Goal: Task Accomplishment & Management: Manage account settings

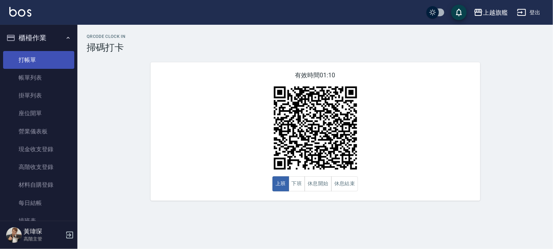
click at [46, 63] on link "打帳單" at bounding box center [38, 60] width 71 height 18
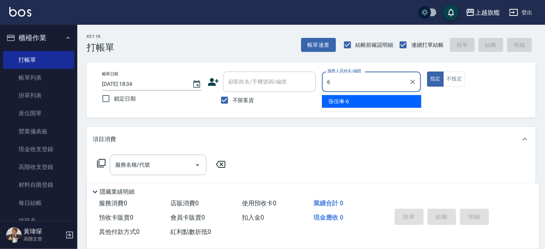
type input "張佳琳-6"
type button "true"
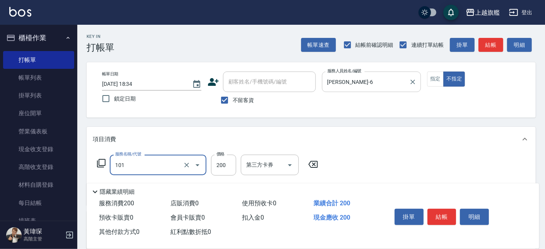
type input "一般洗(101)"
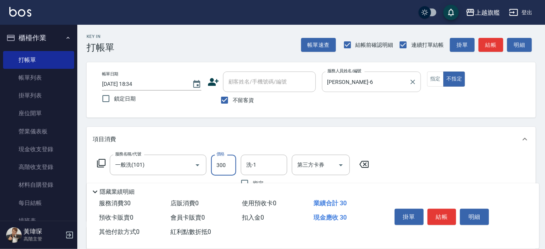
type input "300"
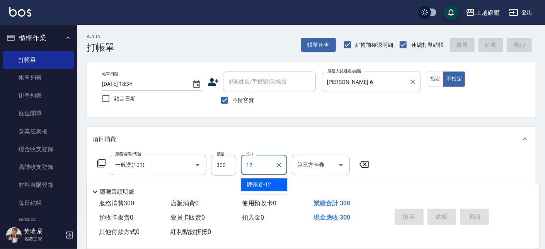
type input "陳佩君-12"
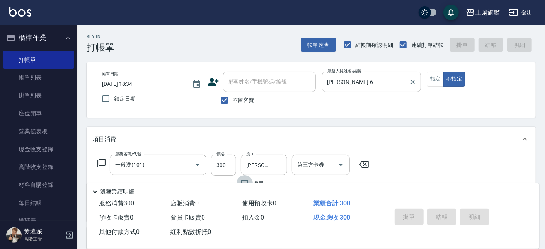
type input "2025/10/14 18:35"
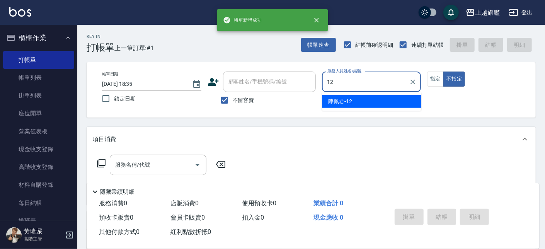
type input "陳佩君-12"
type button "false"
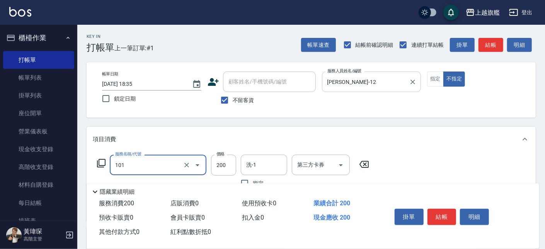
type input "一般洗(101)"
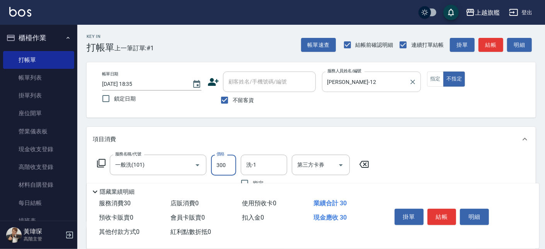
type input "300"
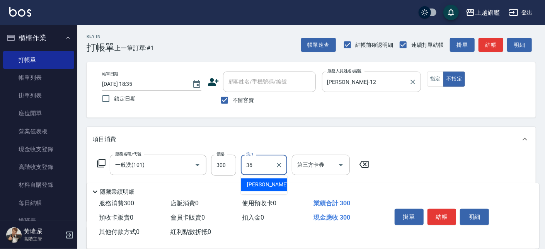
type input "蔡秉諶-36"
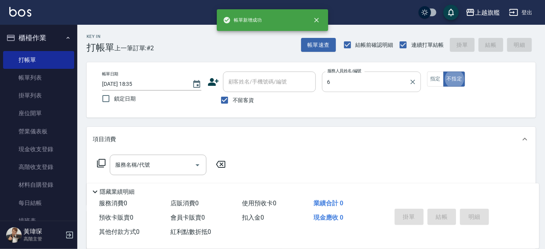
type input "張佳琳-6"
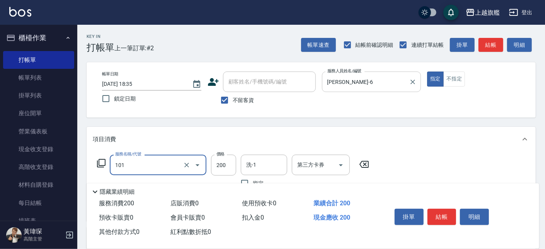
type input "一般洗(101)"
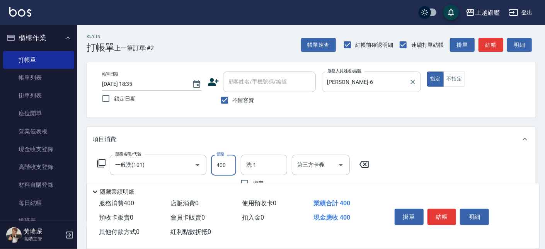
type input "400"
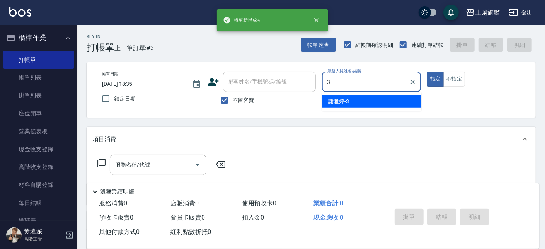
type input "謝雅婷-3"
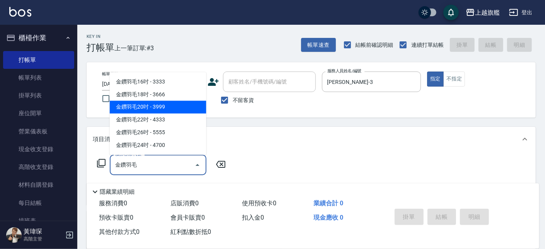
click at [151, 107] on span "金鑽羽毛20吋 - 3999" at bounding box center [158, 107] width 97 height 13
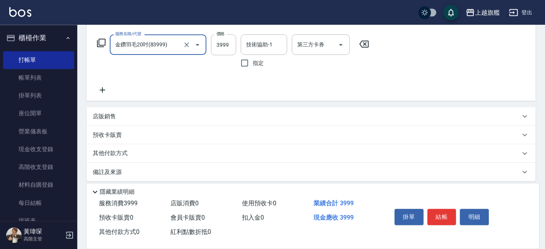
scroll to position [126, 0]
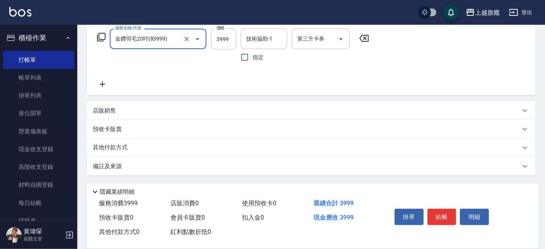
type input "金鑽羽毛20吋(83999)"
click at [101, 80] on icon at bounding box center [102, 84] width 19 height 9
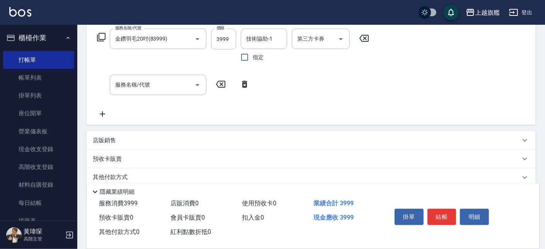
click at [99, 114] on icon at bounding box center [102, 113] width 19 height 9
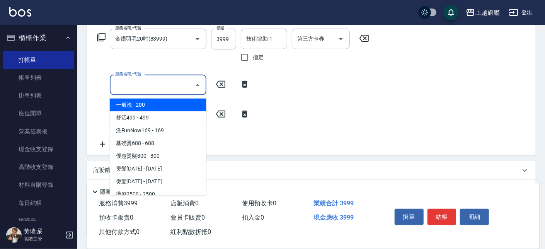
click at [153, 87] on input "服務名稱/代號" at bounding box center [152, 85] width 78 height 14
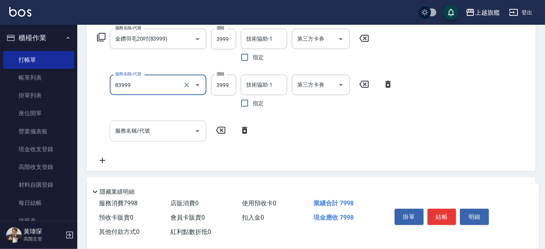
click at [162, 136] on input "服務名稱/代號" at bounding box center [152, 131] width 78 height 14
type input "金鑽羽毛20吋(83999)"
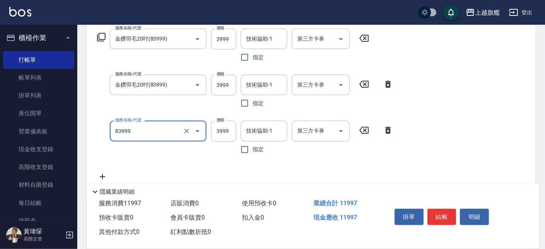
type input "金鑽羽毛20吋(83999)"
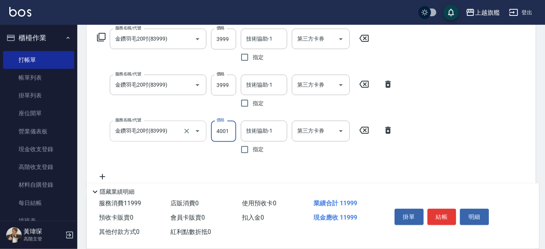
type input "4001"
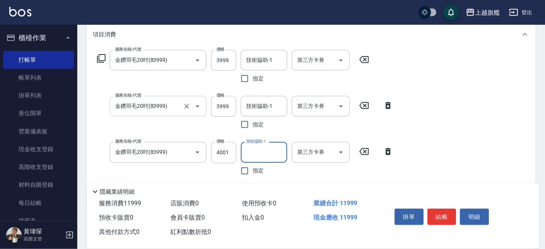
scroll to position [82, 0]
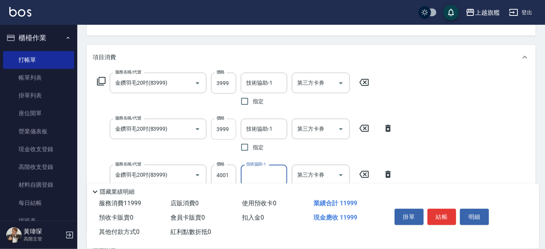
click at [220, 129] on input "3999" at bounding box center [223, 129] width 25 height 21
click at [217, 131] on input "3999" at bounding box center [223, 129] width 25 height 21
type input "5999"
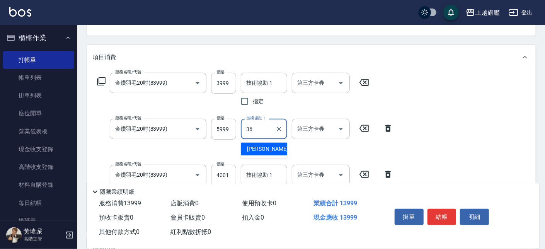
type input "蔡秉諶-36"
click at [258, 78] on input "技術協助-1" at bounding box center [263, 83] width 39 height 14
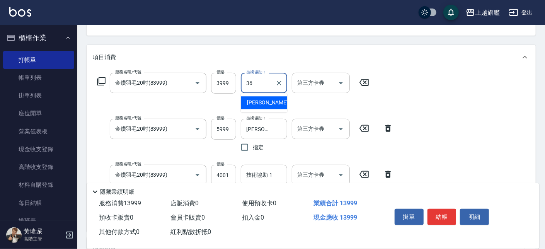
type input "蔡秉諶-36"
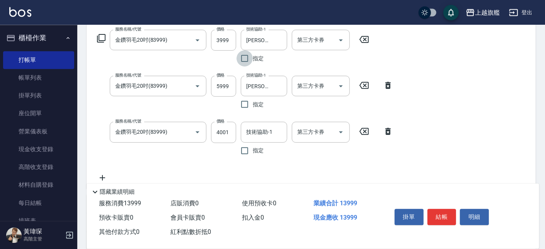
scroll to position [126, 0]
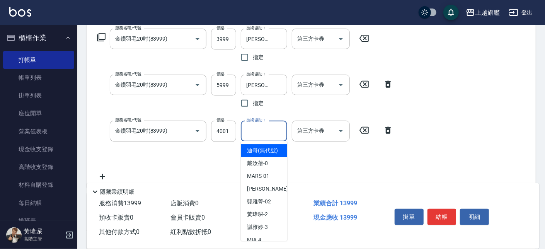
click at [267, 129] on input "技術協助-1" at bounding box center [263, 131] width 39 height 14
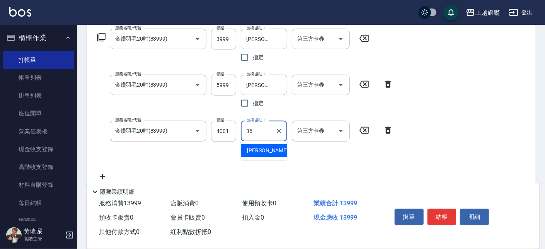
type input "蔡秉諶-36"
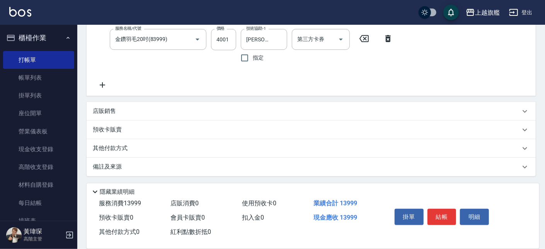
click at [119, 155] on div "其他付款方式" at bounding box center [311, 148] width 449 height 19
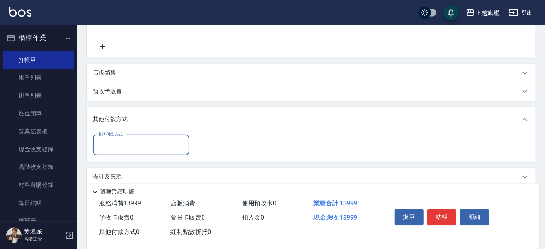
scroll to position [266, 0]
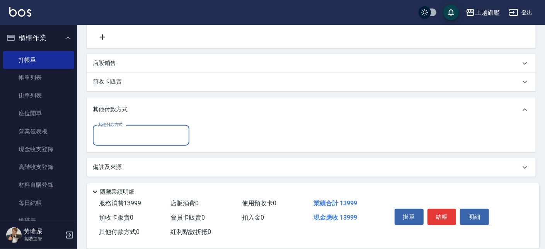
click at [122, 132] on input "其他付款方式" at bounding box center [141, 136] width 90 height 14
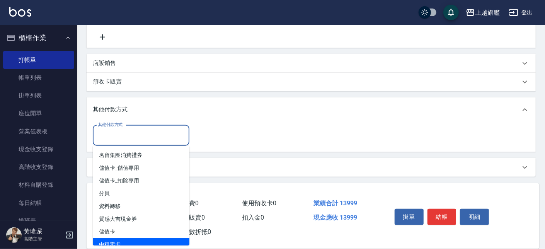
click at [118, 242] on span "中租零卡" at bounding box center [141, 244] width 97 height 13
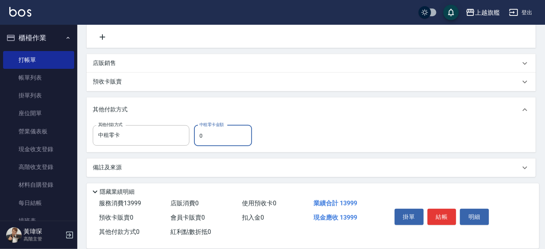
type input "中租零卡"
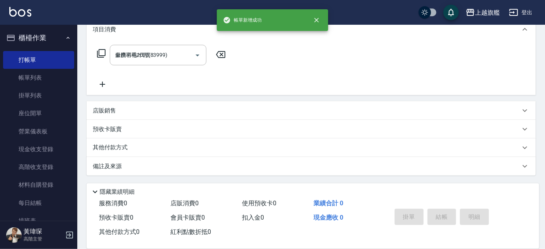
type input "2025/10/14 18:36"
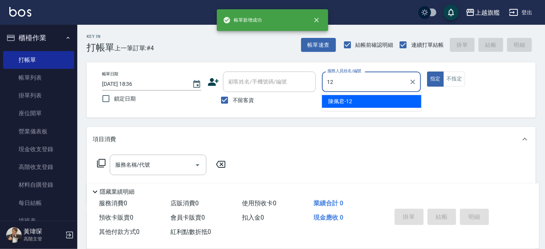
type input "陳佩君-12"
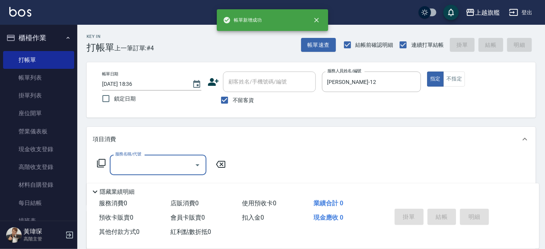
type input "1"
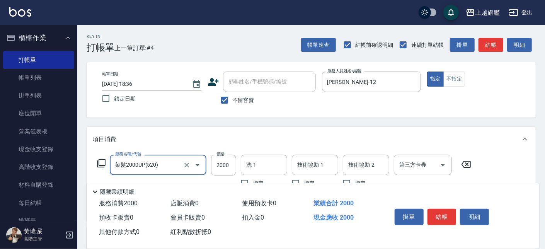
type input "染髮2000UP(520)"
type input "2100"
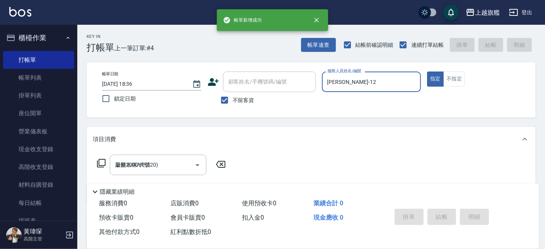
type input "2025/10/14 18:37"
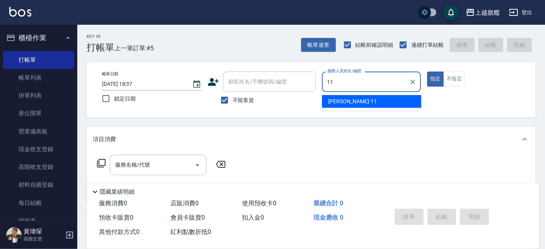
type input "1"
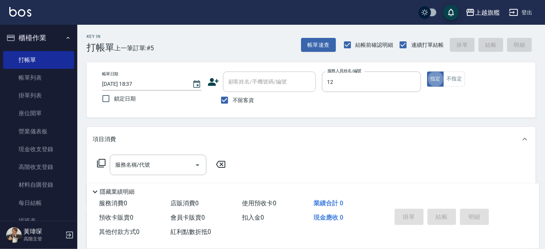
type input "陳佩君-12"
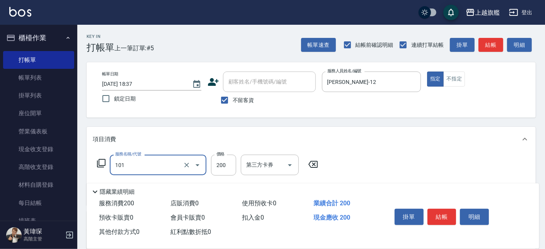
type input "一般洗(101)"
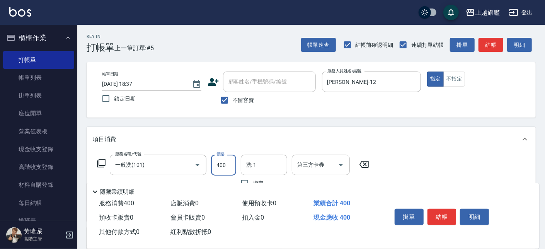
type input "400"
type input "邱靖淳-35"
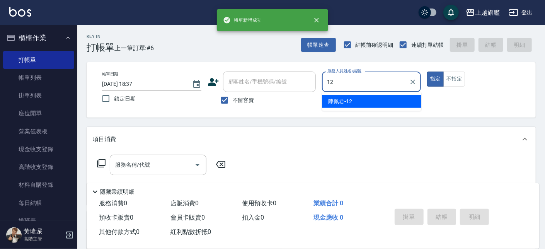
type input "陳佩君-12"
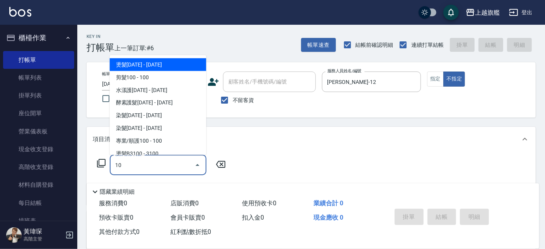
type input "1"
type input "2"
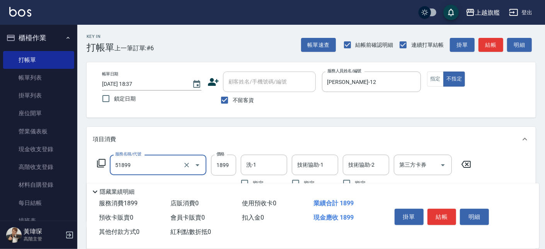
type input "優惠染1899(51899)"
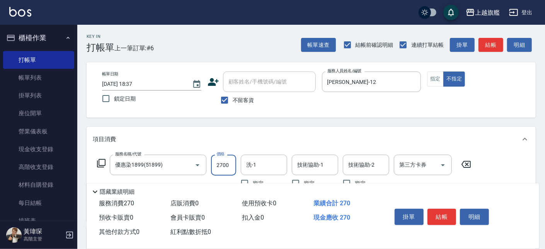
type input "2700"
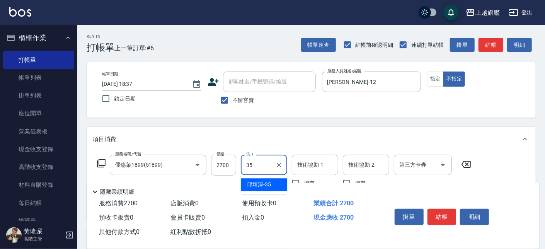
type input "邱靖淳-35"
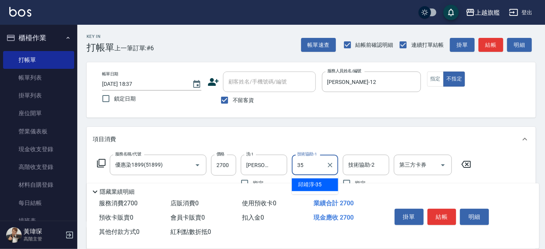
type input "邱靖淳-35"
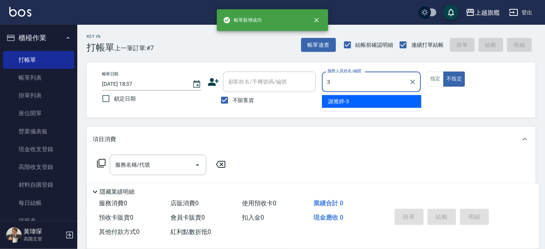
type input "謝雅婷-3"
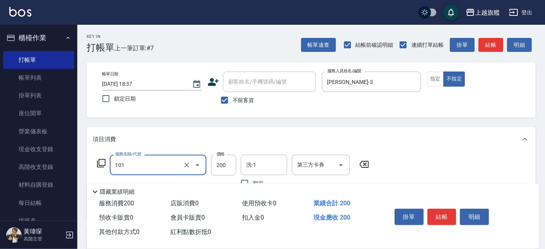
type input "一般洗(101)"
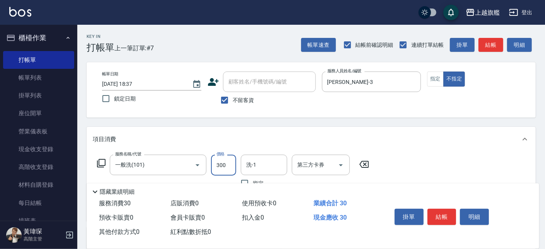
type input "300"
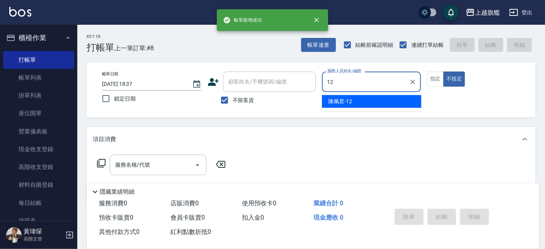
type input "陳佩君-12"
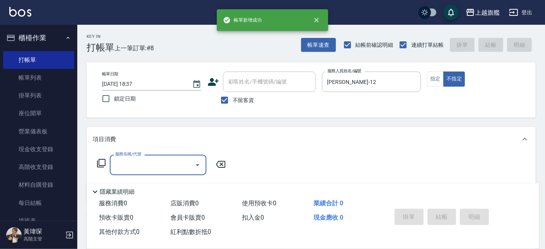
type input "1"
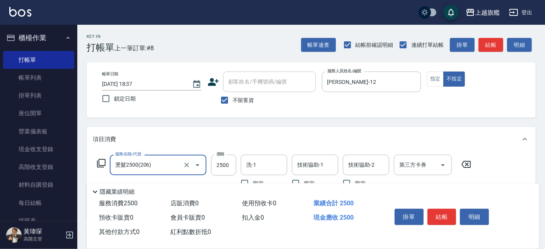
type input "燙髮2500(206)"
type input "3800"
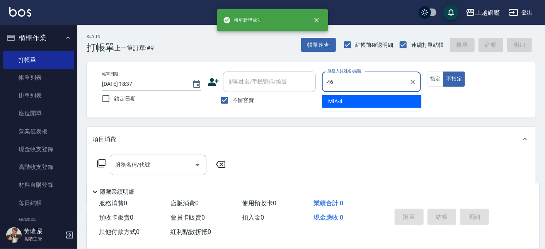
type input "瑜兒-46"
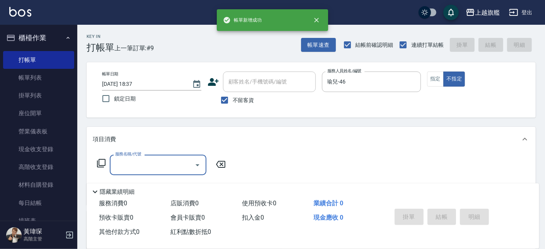
type input "1"
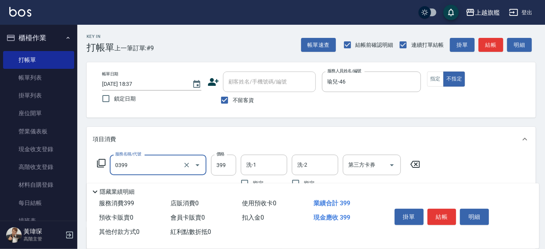
type input "海鹽SPA(0399)"
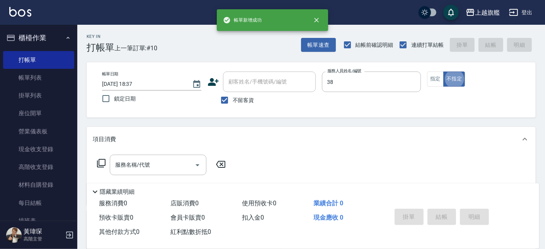
type input "邱靖婷-38"
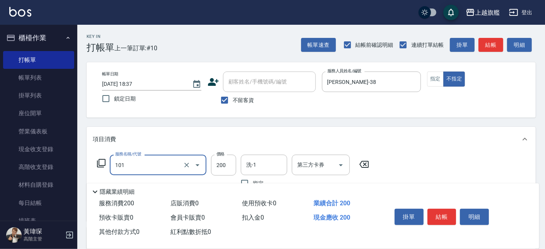
type input "一般洗(101)"
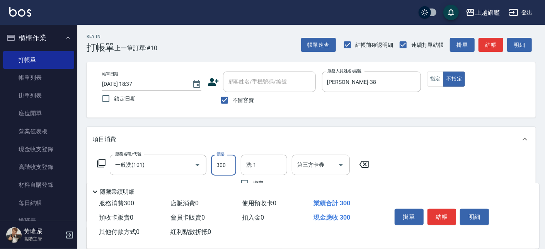
type input "300"
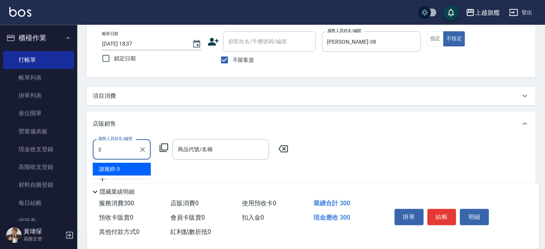
scroll to position [88, 0]
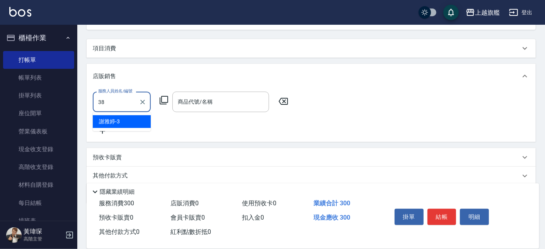
type input "邱靖婷-38"
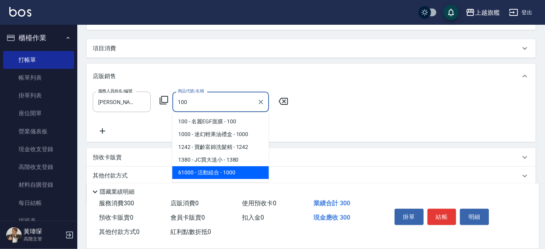
type input "活動組合"
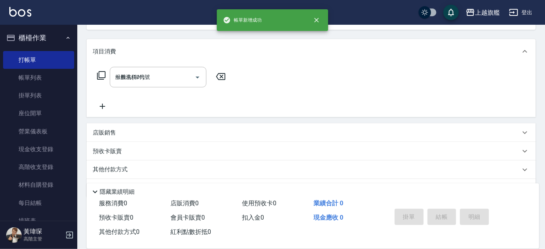
type input "2025/10/14 18:38"
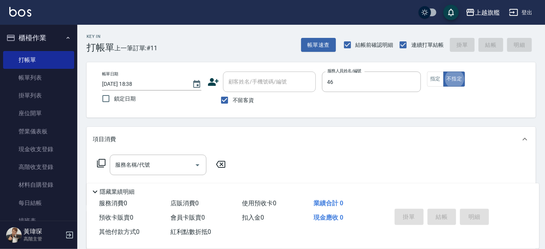
type input "瑜兒-46"
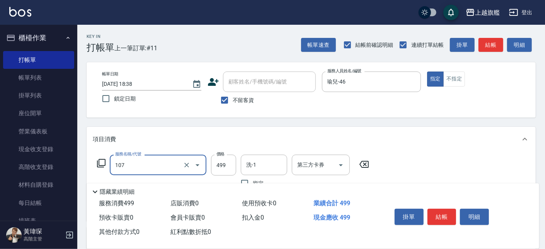
type input "舒活499(107)"
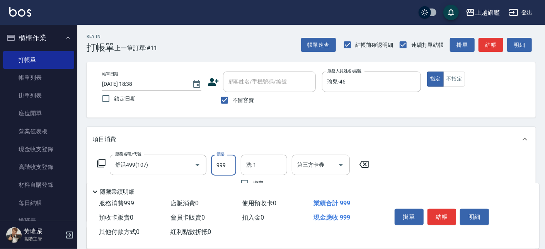
type input "999"
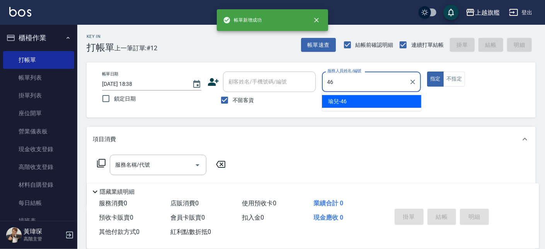
type input "瑜兒-46"
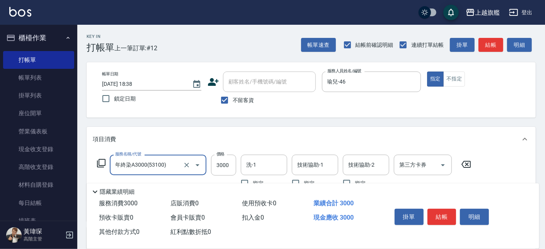
type input "年終染A3000(53100)"
type input "3580"
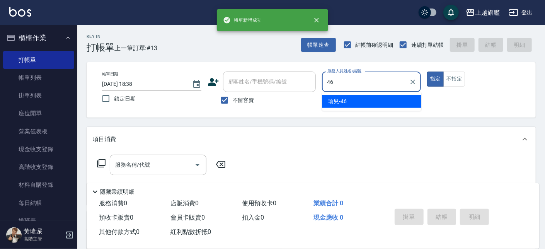
type input "瑜兒-46"
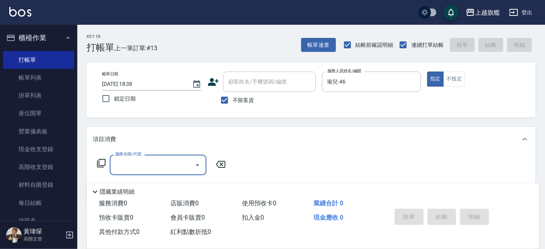
type input "2"
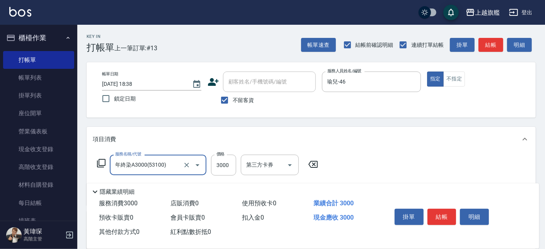
type input "年終染A3000(53100)"
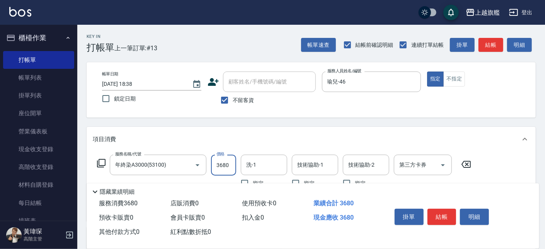
type input "3680"
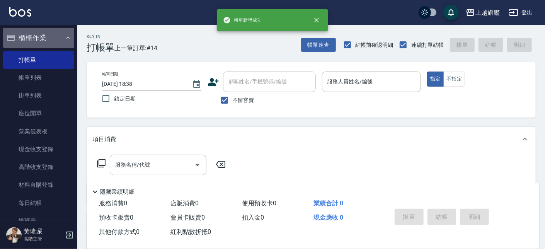
click at [42, 36] on button "櫃檯作業" at bounding box center [38, 38] width 71 height 20
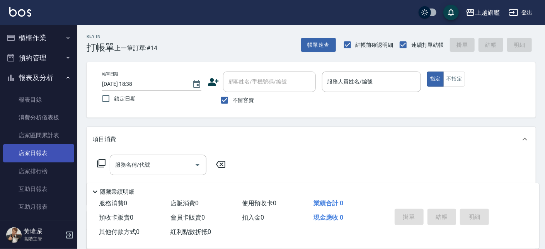
click at [41, 156] on link "店家日報表" at bounding box center [38, 153] width 71 height 18
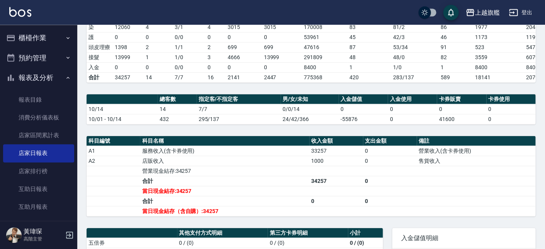
scroll to position [132, 0]
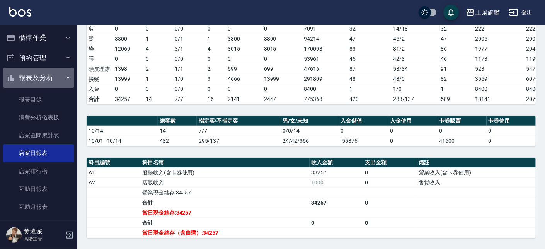
drag, startPoint x: 44, startPoint y: 80, endPoint x: 42, endPoint y: 74, distance: 6.0
click at [43, 80] on button "報表及分析" at bounding box center [38, 78] width 71 height 20
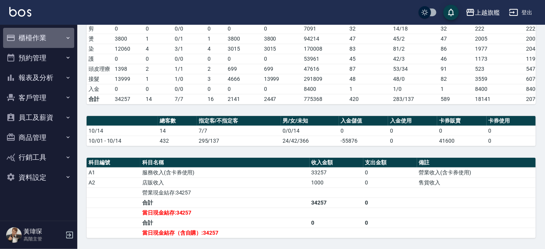
click at [40, 31] on button "櫃檯作業" at bounding box center [38, 38] width 71 height 20
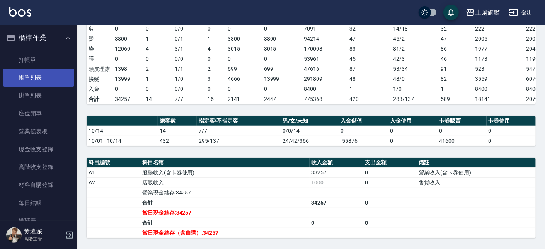
click at [34, 79] on link "帳單列表" at bounding box center [38, 78] width 71 height 18
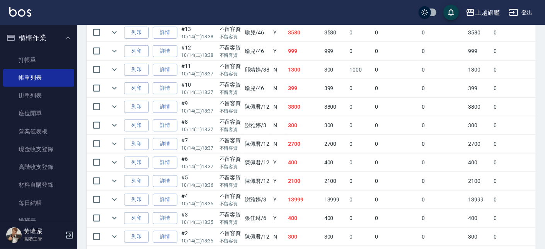
scroll to position [307, 0]
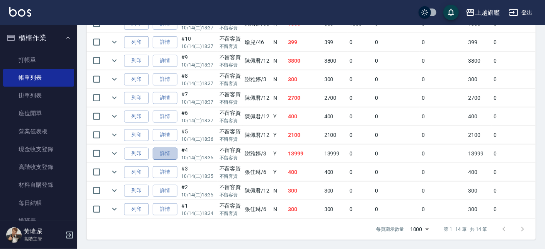
click at [164, 148] on link "詳情" at bounding box center [165, 154] width 25 height 12
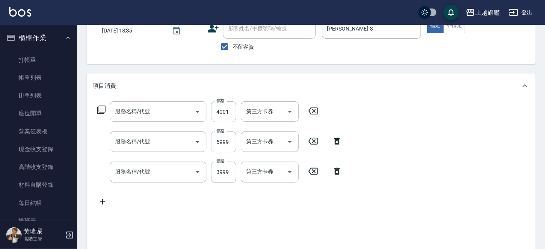
type input "2025/10/14 18:35"
checkbox input "true"
type input "謝雅婷-3"
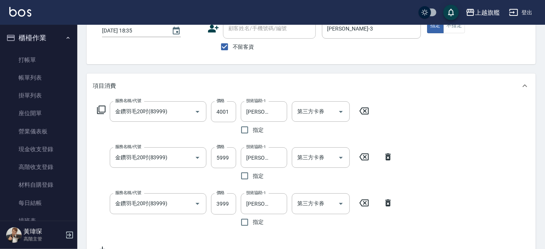
type input "金鑽羽毛20吋(83999)"
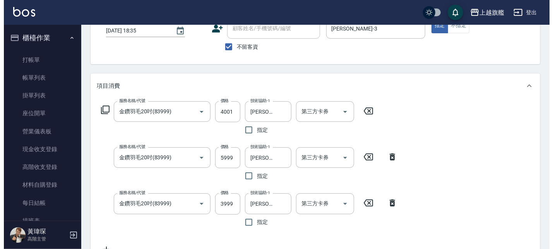
scroll to position [304, 0]
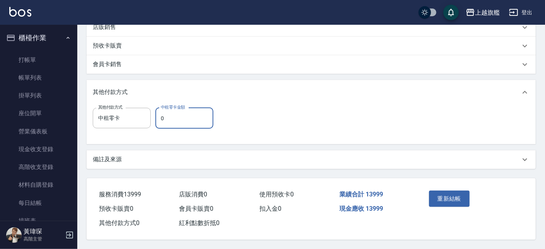
click at [175, 115] on input "0" at bounding box center [184, 118] width 58 height 21
type input "13999"
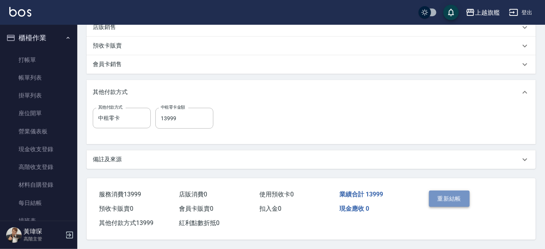
click at [444, 191] on button "重新結帳" at bounding box center [449, 199] width 41 height 16
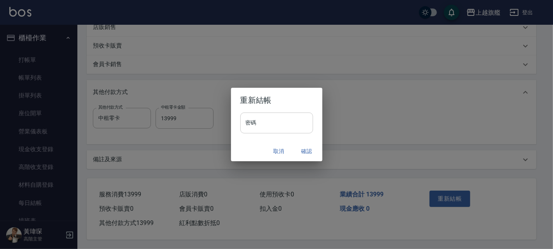
click at [253, 130] on input "密碼" at bounding box center [276, 123] width 73 height 21
type input "*******"
click at [312, 148] on button "確認" at bounding box center [306, 151] width 25 height 14
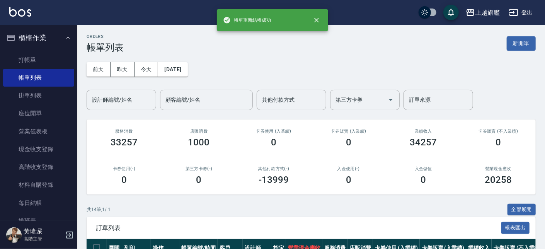
click at [39, 33] on button "櫃檯作業" at bounding box center [38, 38] width 71 height 20
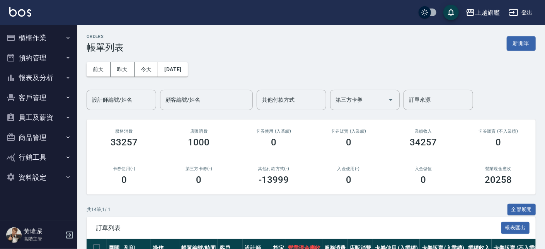
click at [48, 72] on button "報表及分析" at bounding box center [38, 78] width 71 height 20
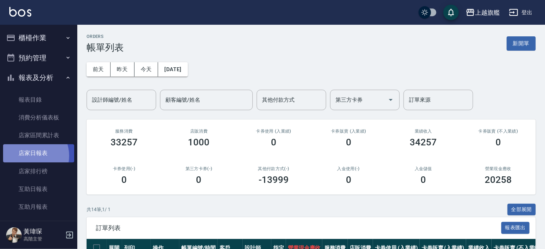
click at [31, 156] on link "店家日報表" at bounding box center [38, 153] width 71 height 18
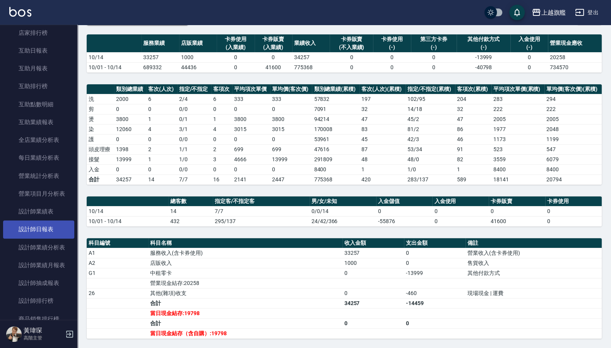
scroll to position [139, 0]
click at [37, 237] on link "設計師日報表" at bounding box center [38, 229] width 71 height 18
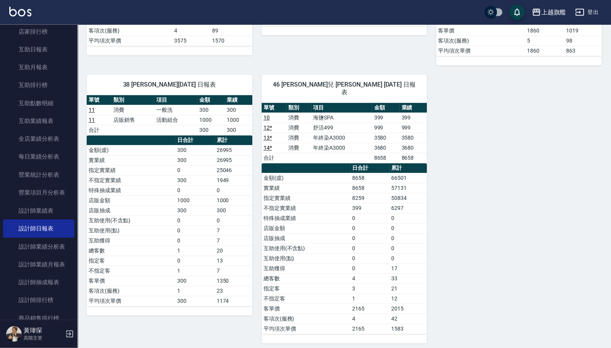
scroll to position [283, 0]
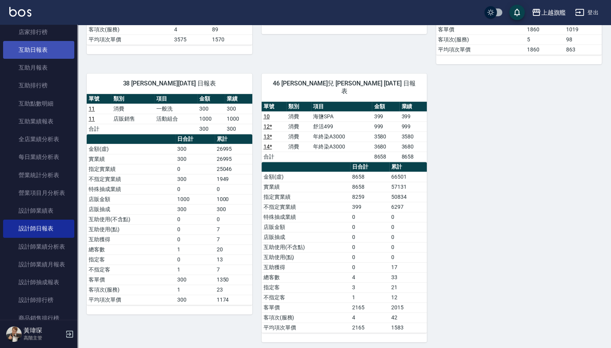
click at [28, 47] on link "互助日報表" at bounding box center [38, 50] width 71 height 18
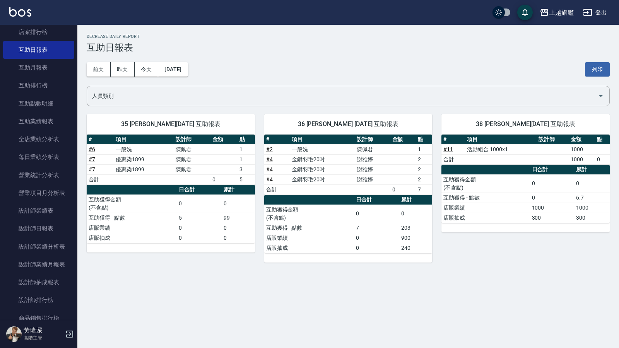
click at [236, 203] on td "0" at bounding box center [238, 204] width 33 height 18
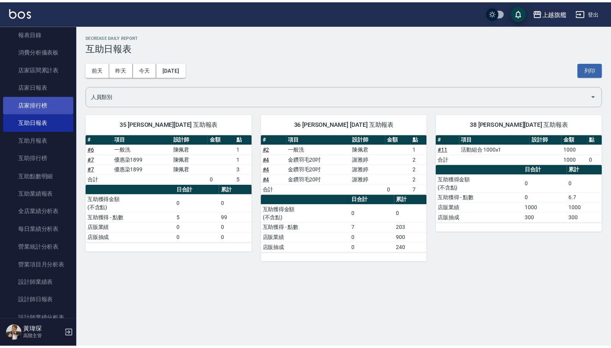
scroll to position [46, 0]
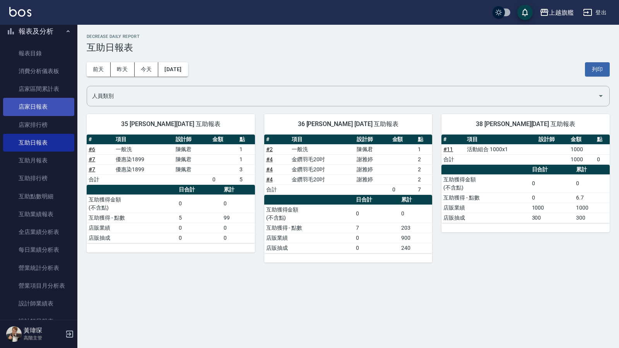
click at [15, 113] on link "店家日報表" at bounding box center [38, 107] width 71 height 18
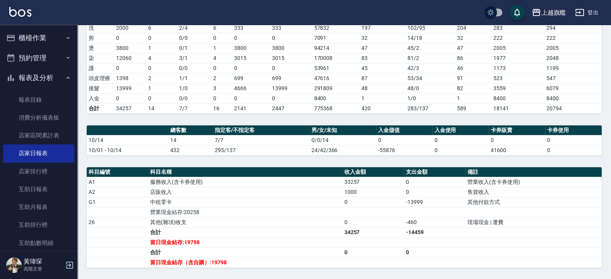
scroll to position [93, 0]
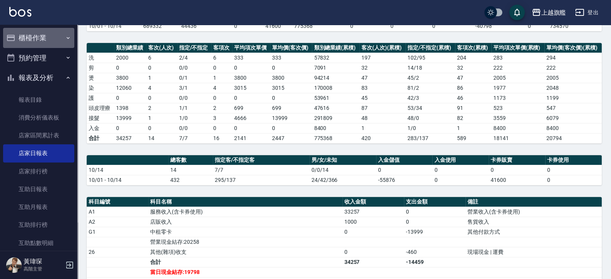
click at [51, 33] on button "櫃檯作業" at bounding box center [38, 38] width 71 height 20
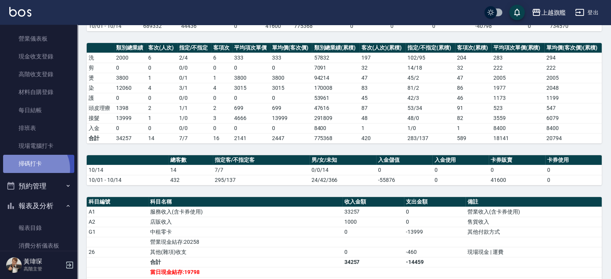
click at [35, 169] on link "掃碼打卡" at bounding box center [38, 164] width 71 height 18
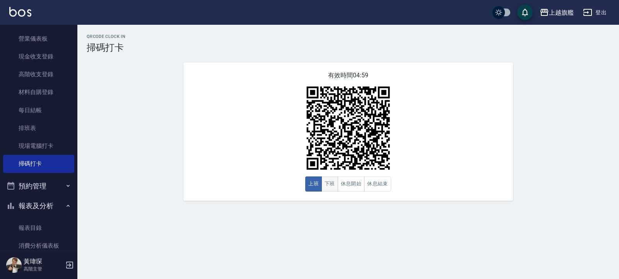
click at [333, 186] on button "下班" at bounding box center [329, 183] width 17 height 15
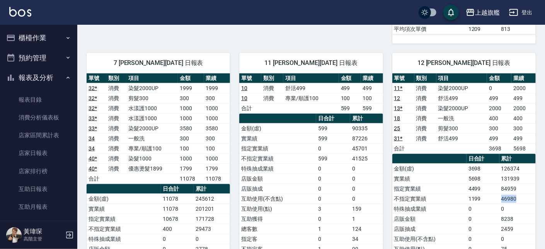
scroll to position [46, 0]
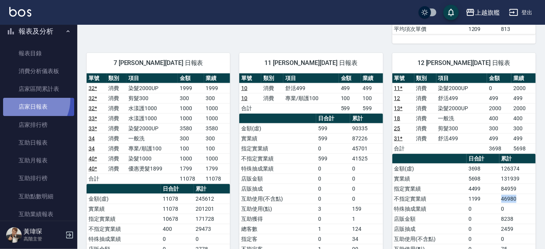
click at [27, 100] on link "店家日報表" at bounding box center [38, 107] width 71 height 18
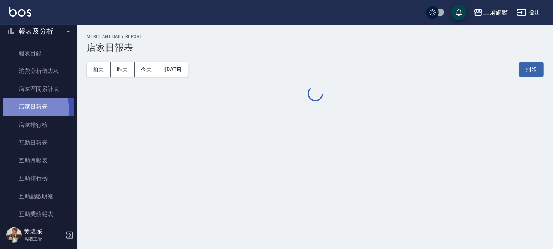
click at [31, 109] on link "店家日報表" at bounding box center [38, 107] width 71 height 18
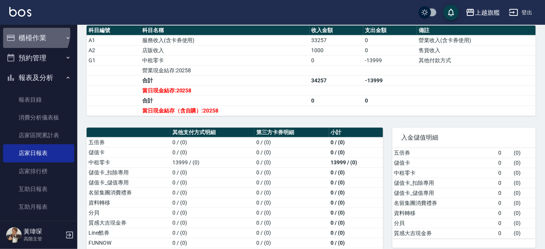
click at [31, 33] on button "櫃檯作業" at bounding box center [38, 38] width 71 height 20
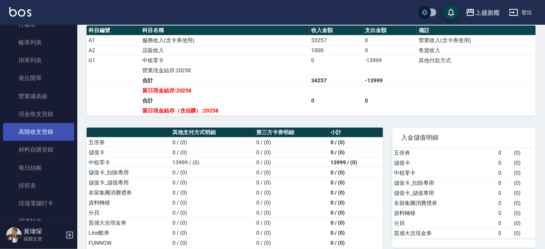
scroll to position [46, 0]
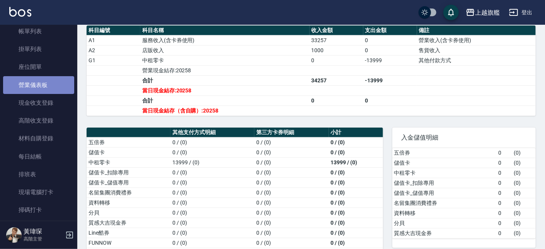
click at [45, 79] on link "營業儀表板" at bounding box center [38, 85] width 71 height 18
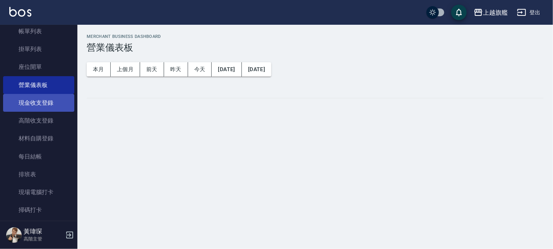
click at [33, 101] on link "現金收支登錄" at bounding box center [38, 103] width 71 height 18
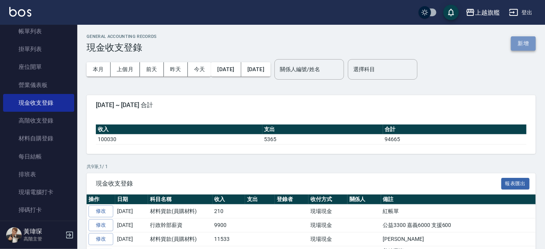
click at [517, 41] on button "新增" at bounding box center [523, 43] width 25 height 14
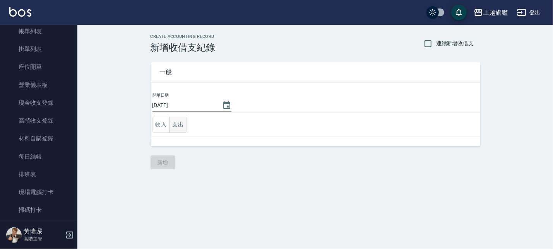
click at [183, 123] on button "支出" at bounding box center [177, 125] width 17 height 16
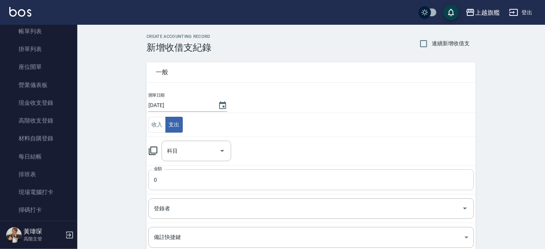
click at [180, 186] on input "0" at bounding box center [311, 179] width 326 height 21
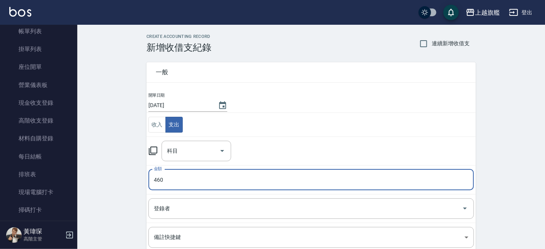
type input "460"
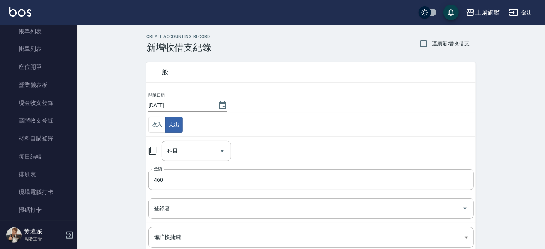
click at [160, 141] on div "科目 科目" at bounding box center [311, 151] width 326 height 20
click at [182, 155] on input "科目" at bounding box center [190, 151] width 51 height 14
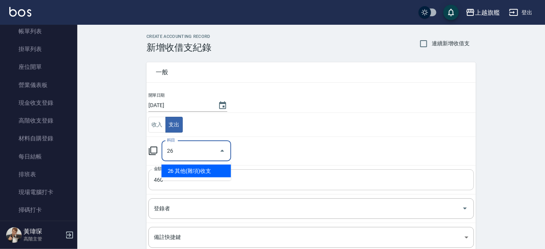
click at [190, 171] on li "26 其他(雜項)收支" at bounding box center [197, 171] width 70 height 13
type input "26 其他(雜項)收支"
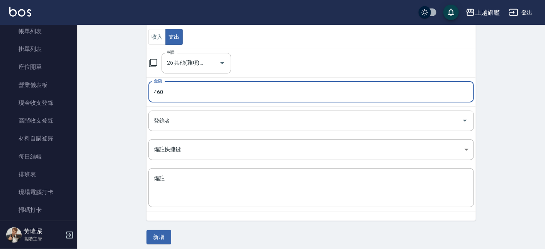
scroll to position [92, 0]
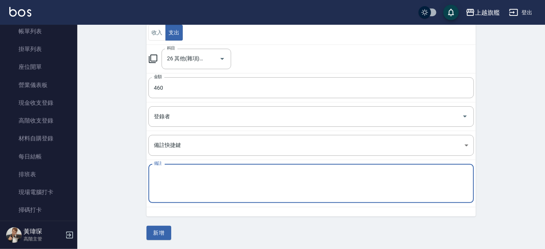
click at [206, 188] on textarea "備註" at bounding box center [311, 184] width 315 height 26
type textarea "m"
type textarea "運費"
click at [154, 227] on button "新增" at bounding box center [159, 233] width 25 height 14
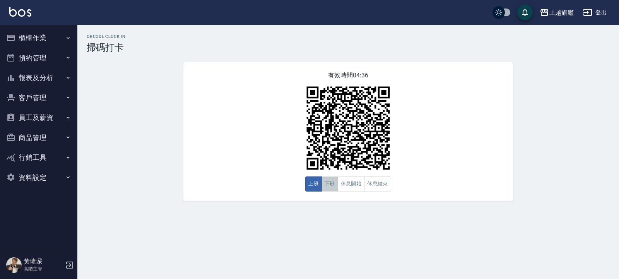
click at [333, 186] on button "下班" at bounding box center [329, 183] width 17 height 15
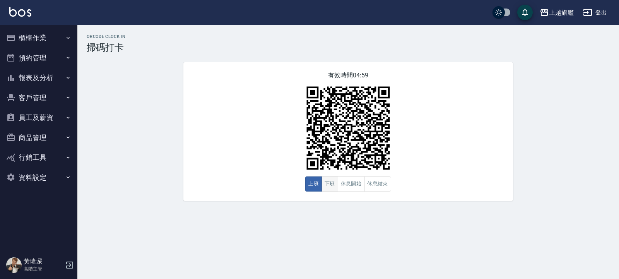
click at [334, 180] on button "下班" at bounding box center [329, 183] width 17 height 15
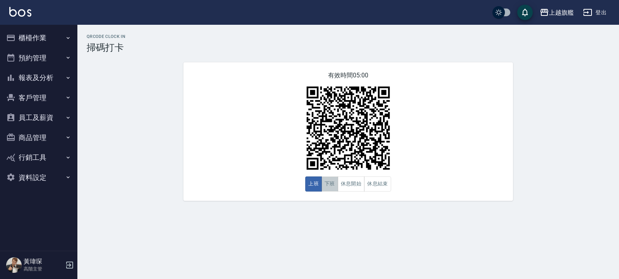
click at [335, 189] on button "下班" at bounding box center [329, 183] width 17 height 15
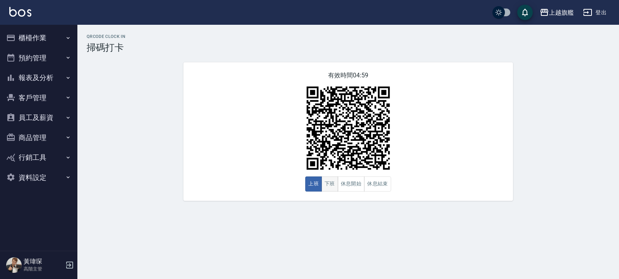
click at [331, 187] on button "下班" at bounding box center [329, 183] width 17 height 15
